Goal: Transaction & Acquisition: Book appointment/travel/reservation

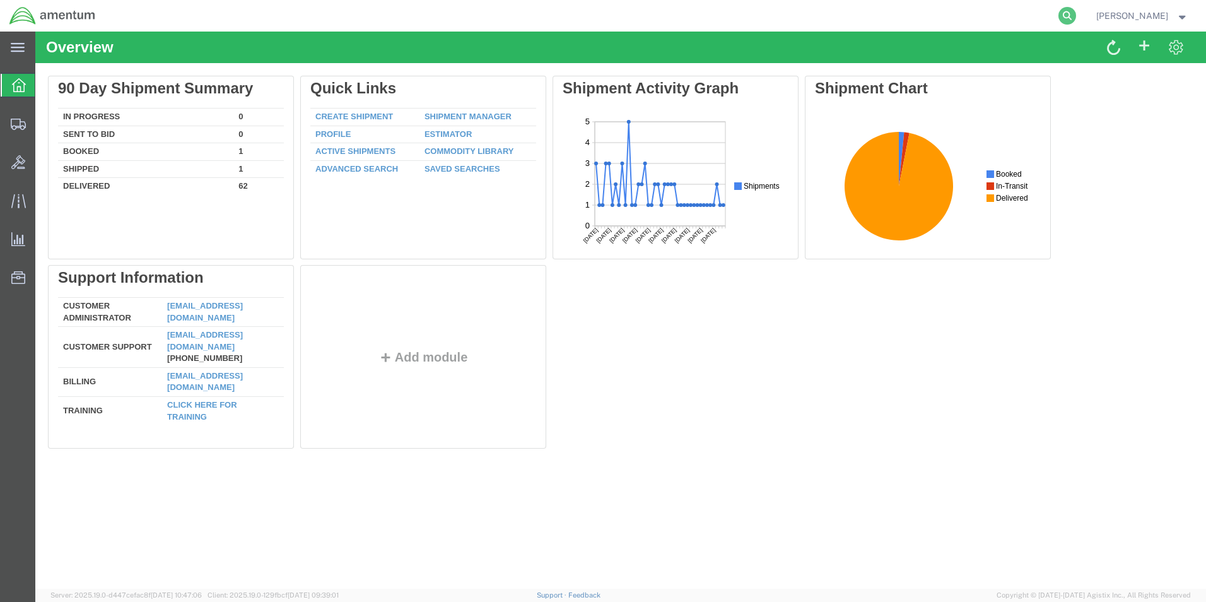
click at [1076, 18] on icon at bounding box center [1067, 16] width 18 height 18
click at [1058, 15] on input "search" at bounding box center [867, 16] width 384 height 30
paste input "S555-25262-0572"
click at [1067, 284] on div "Delete 90 Day Shipment Summary In Progress 0 Sent To Bid 0 Booked 1 Shipped 1 D…" at bounding box center [621, 265] width 1146 height 378
click at [730, 11] on input "S555-25262-0572" at bounding box center [867, 16] width 384 height 30
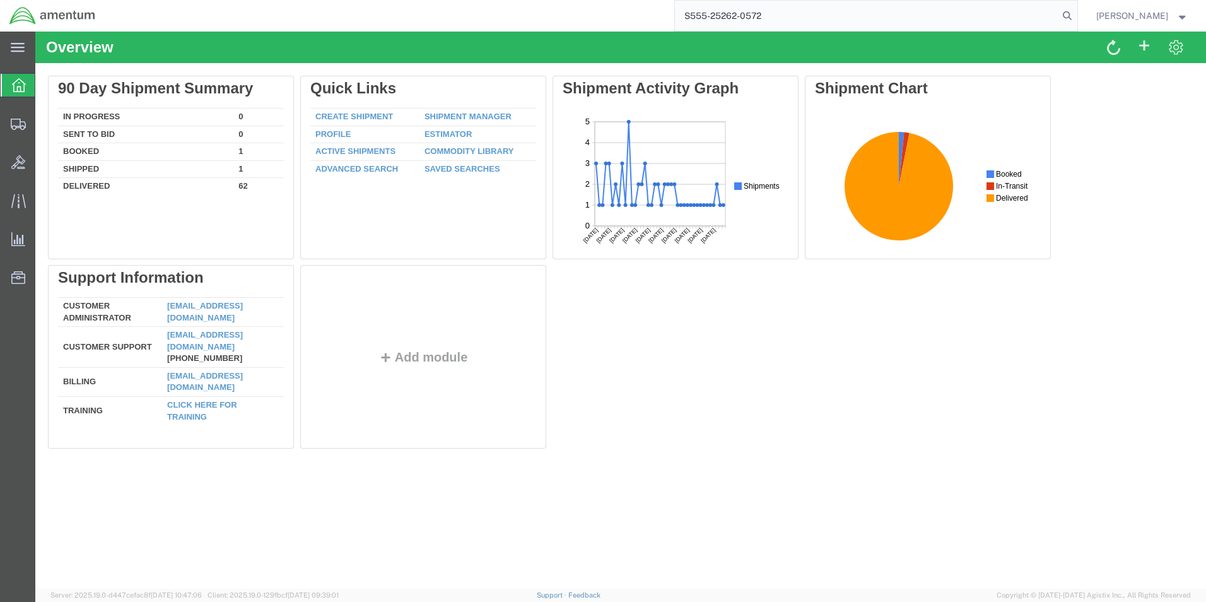
type input "S555-25262-0572"
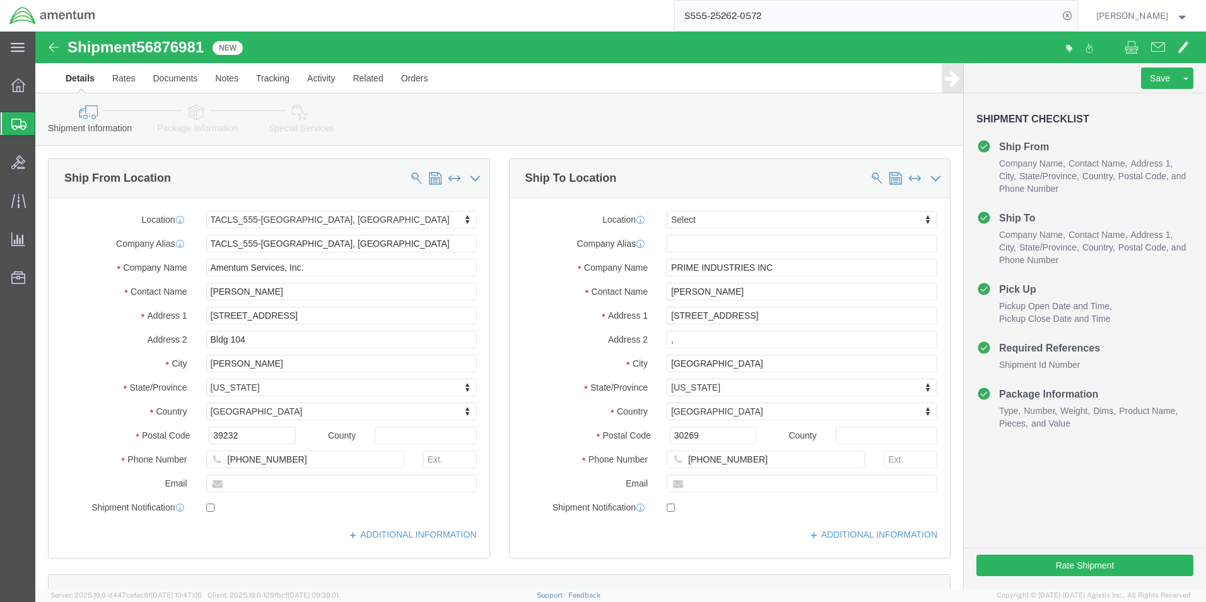
select select "42696"
select select
click button "Rate Shipment"
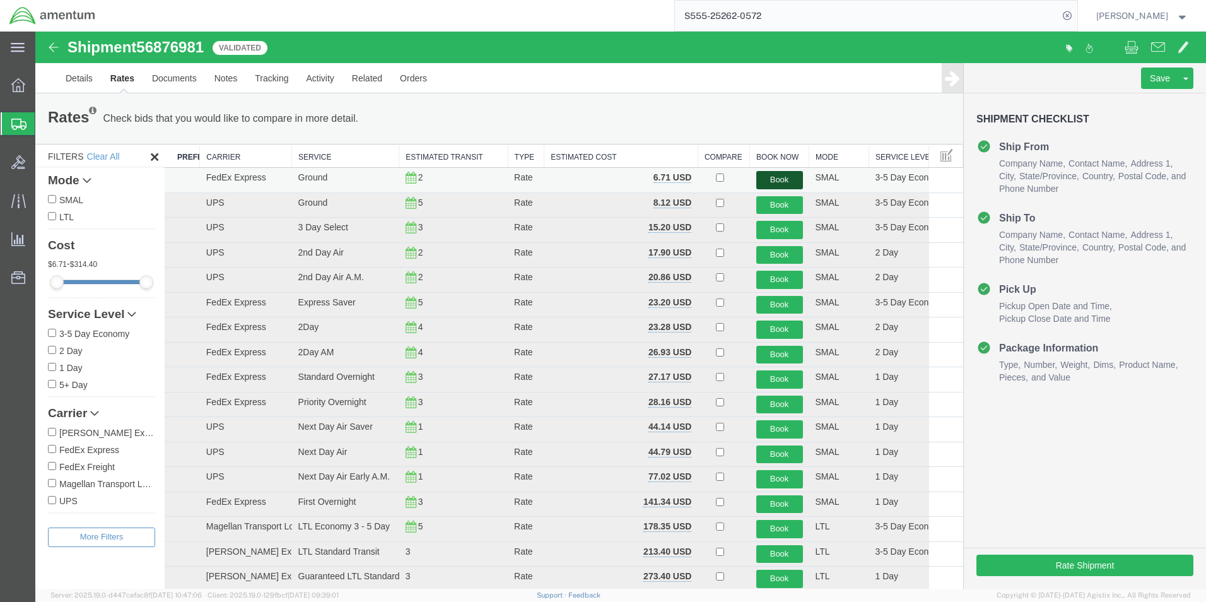
click at [762, 179] on button "Book" at bounding box center [779, 180] width 47 height 18
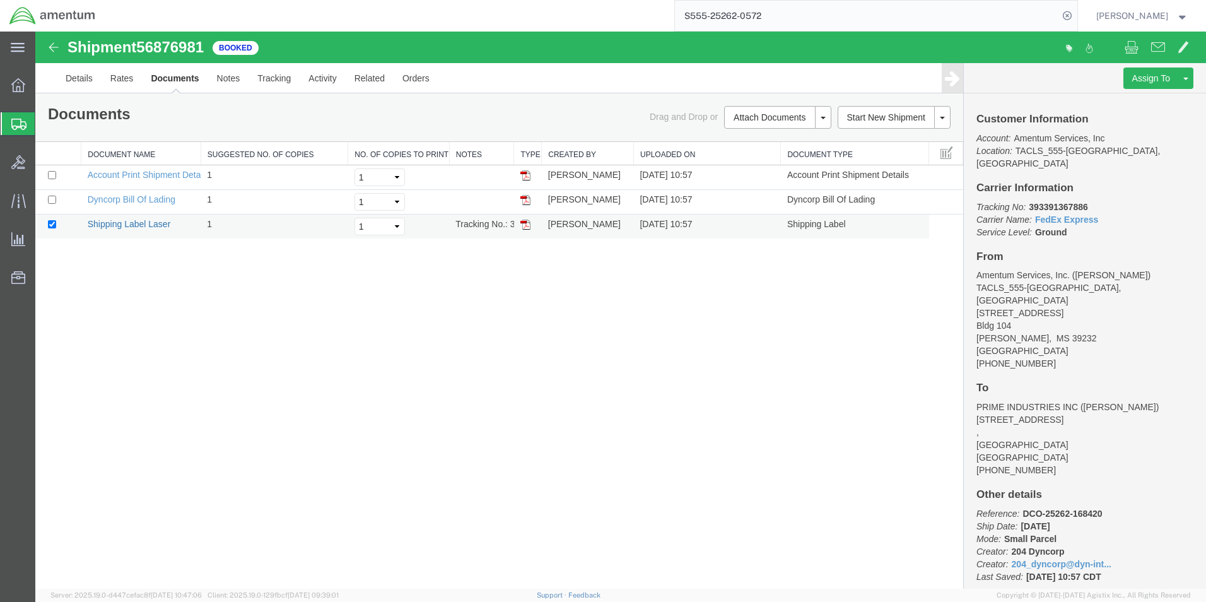
click at [149, 225] on link "Shipping Label Laser" at bounding box center [129, 224] width 83 height 10
